Goal: Task Accomplishment & Management: Use online tool/utility

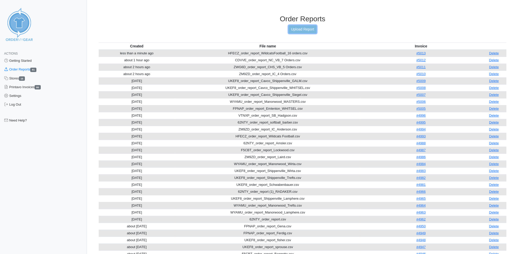
click at [303, 27] on link "Upload Report" at bounding box center [302, 29] width 28 height 8
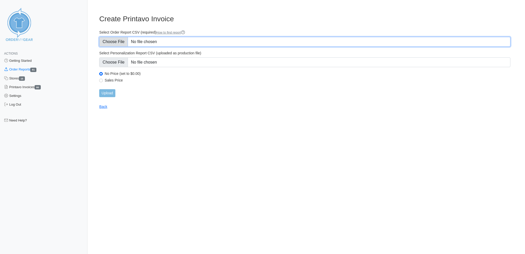
click at [121, 39] on input "Select Order Report CSV (required) How to find report" at bounding box center [304, 42] width 411 height 10
type input "C:\fakepath\VTNXP_order_report_SweetBasil_Grata.csv"
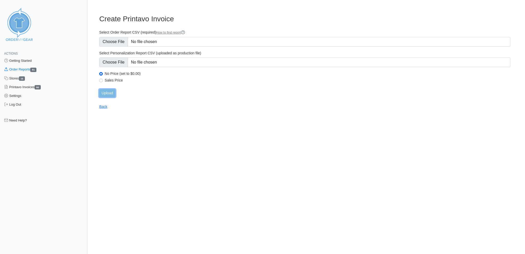
click at [107, 89] on input "Upload" at bounding box center [107, 93] width 16 height 8
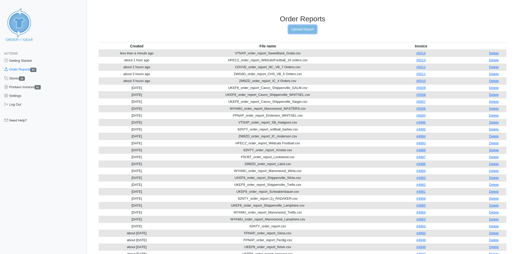
click at [305, 27] on link "Upload Report" at bounding box center [302, 29] width 28 height 8
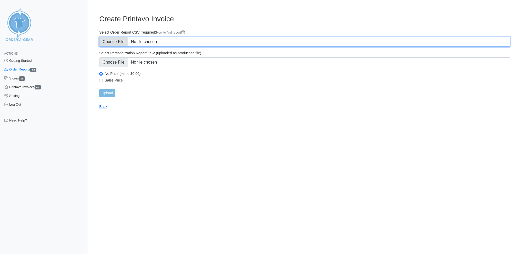
click at [122, 40] on input "Select Order Report CSV (required) How to find report" at bounding box center [304, 42] width 411 height 10
type input "C:\fakepath\62NTY_order_report_travelSoftball_Park.csv"
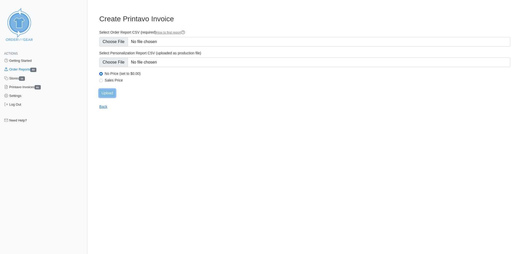
click at [110, 89] on input "Upload" at bounding box center [107, 93] width 16 height 8
